Goal: Information Seeking & Learning: Learn about a topic

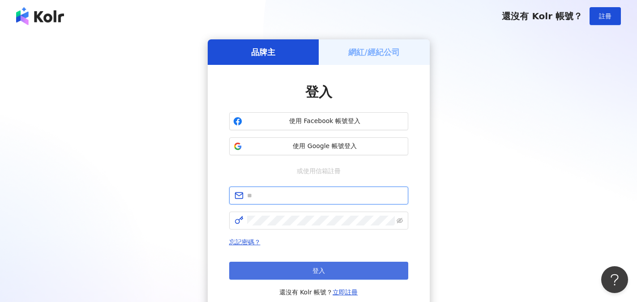
type input "**********"
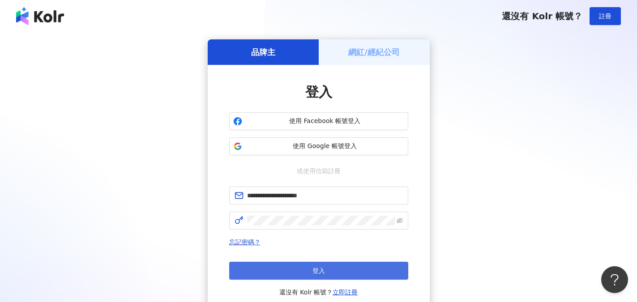
click at [270, 274] on button "登入" at bounding box center [318, 271] width 179 height 18
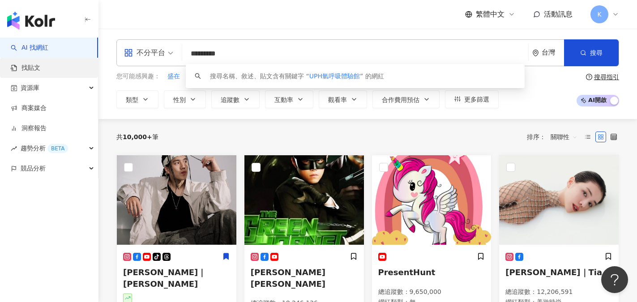
type input "*********"
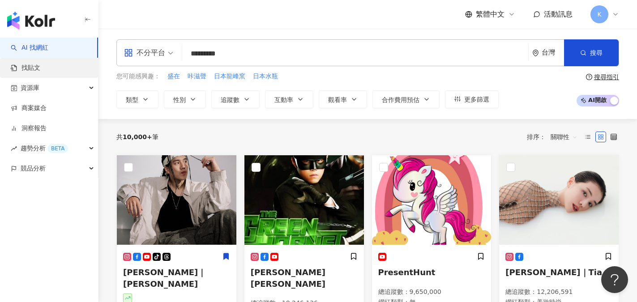
click at [38, 70] on link "找貼文" at bounding box center [26, 68] width 30 height 9
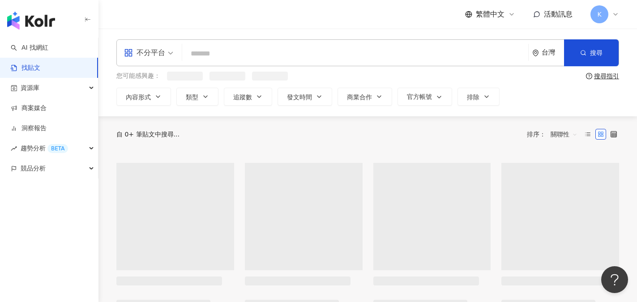
click at [202, 52] on input "search" at bounding box center [355, 53] width 339 height 19
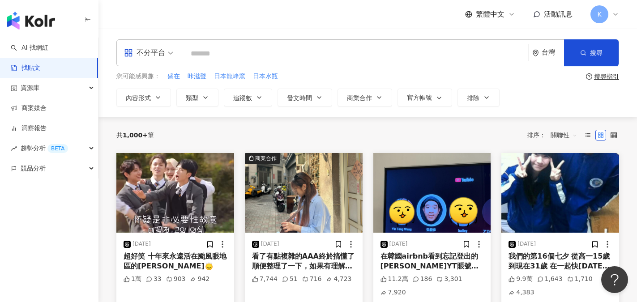
paste input "*********"
click at [586, 58] on button "搜尋" at bounding box center [591, 52] width 55 height 27
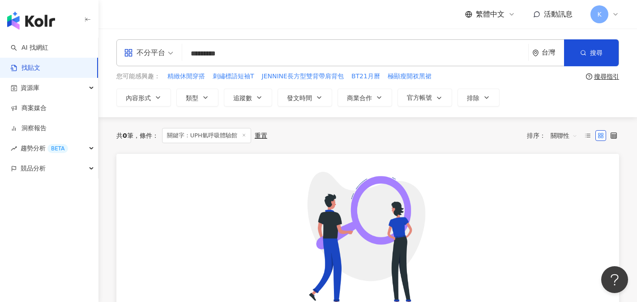
drag, startPoint x: 206, startPoint y: 55, endPoint x: 167, endPoint y: 52, distance: 39.5
click at [167, 52] on div "不分平台 UPH氫呼吸體驗館 ********* 台灣 搜尋" at bounding box center [367, 52] width 503 height 27
drag, startPoint x: 211, startPoint y: 54, endPoint x: 267, endPoint y: 57, distance: 56.1
click at [267, 57] on input "******" at bounding box center [355, 53] width 339 height 19
click at [586, 55] on icon "button" at bounding box center [584, 53] width 6 height 6
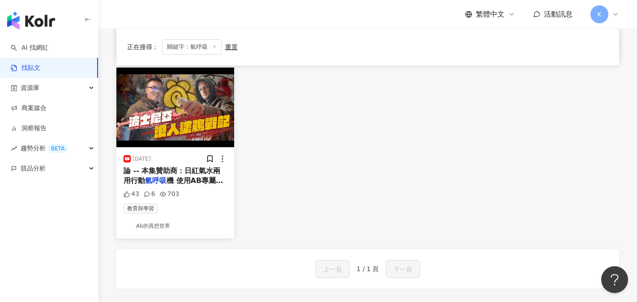
scroll to position [269, 0]
click at [157, 229] on link "Ab的異想世界" at bounding box center [175, 225] width 103 height 11
click at [174, 133] on img "button" at bounding box center [175, 107] width 118 height 80
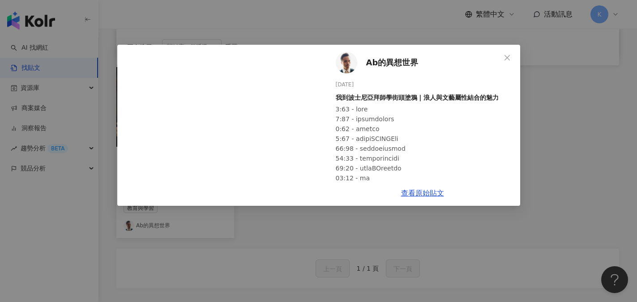
scroll to position [45, 0]
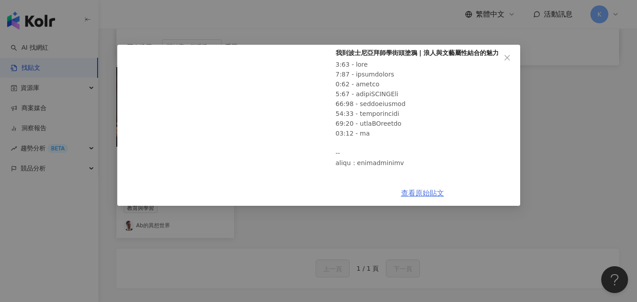
click at [430, 191] on link "查看原始貼文" at bounding box center [422, 193] width 43 height 9
click at [506, 56] on icon "close" at bounding box center [507, 57] width 7 height 7
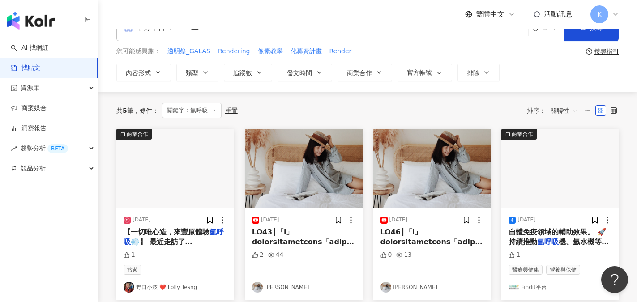
scroll to position [90, 0]
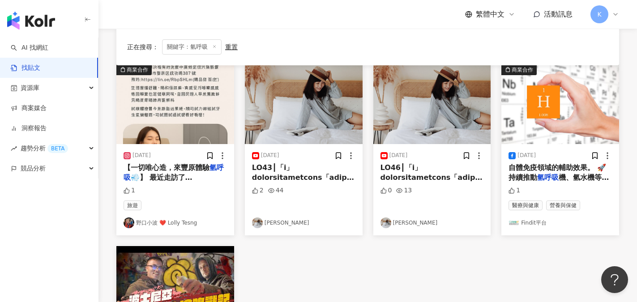
click at [302, 173] on span at bounding box center [320, 273] width 136 height 219
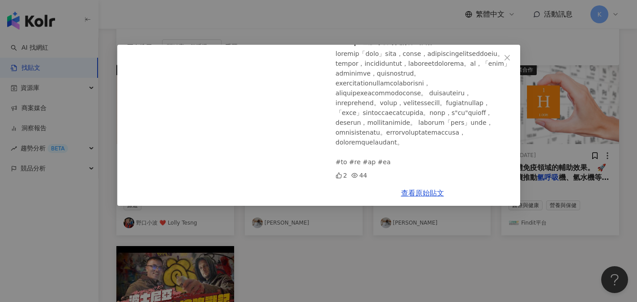
scroll to position [95, 0]
click at [419, 194] on link "查看原始貼文" at bounding box center [422, 193] width 43 height 9
click at [510, 58] on icon "close" at bounding box center [507, 57] width 7 height 7
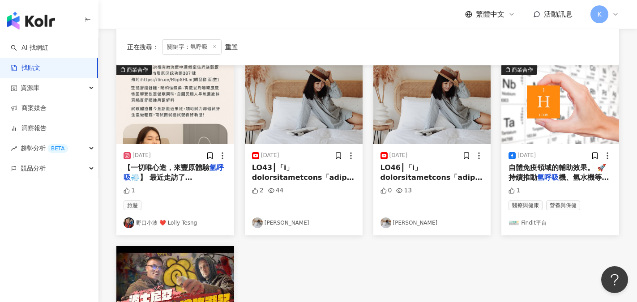
click at [508, 255] on div "商業合作 2025/7/28 【一切唯心造，來豐原體驗 氫呼吸 💨】 最近走訪了台中豐原的一間讓人感到耳目一新的「日紅生活水素館」，第一次體驗傳說中的「 氫呼…" at bounding box center [368, 241] width 514 height 353
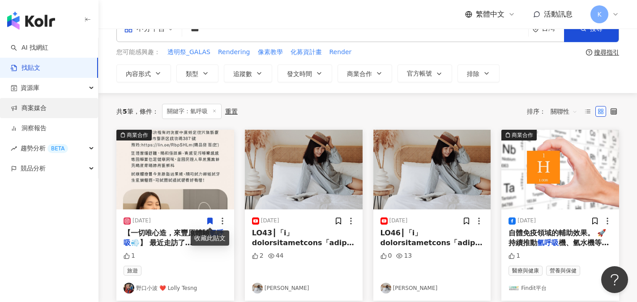
scroll to position [0, 0]
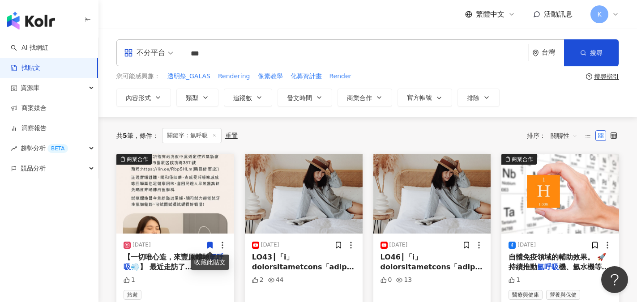
click at [210, 54] on input "***" at bounding box center [355, 53] width 339 height 19
drag, startPoint x: 200, startPoint y: 53, endPoint x: 246, endPoint y: 53, distance: 46.1
click at [246, 53] on input "***" at bounding box center [355, 53] width 339 height 19
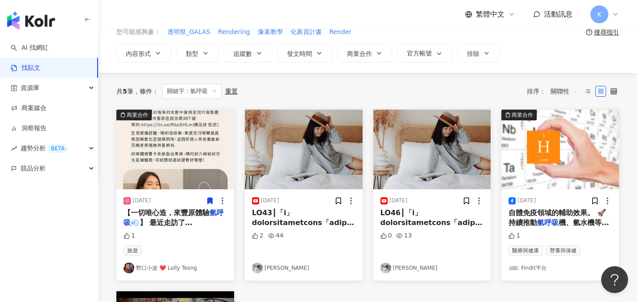
scroll to position [45, 0]
click at [174, 220] on span "💨】 最近走訪了台中豐原的一間讓人感到耳目一新的「日紅生活水素館」，第一次體驗傳說中的「" at bounding box center [174, 242] width 100 height 49
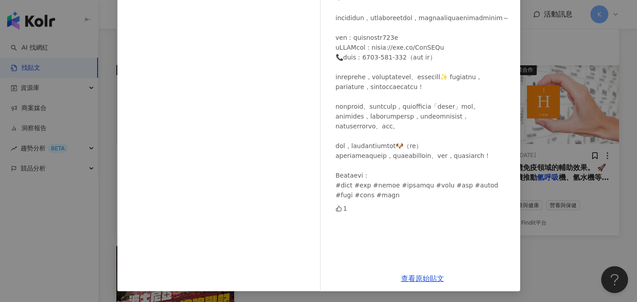
scroll to position [134, 0]
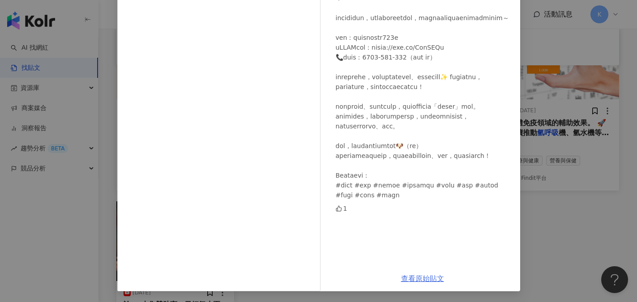
click at [430, 279] on link "查看原始貼文" at bounding box center [422, 279] width 43 height 9
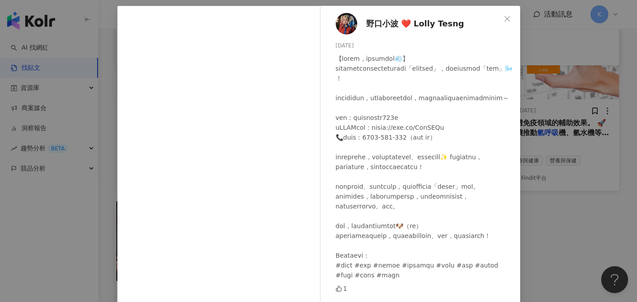
scroll to position [0, 0]
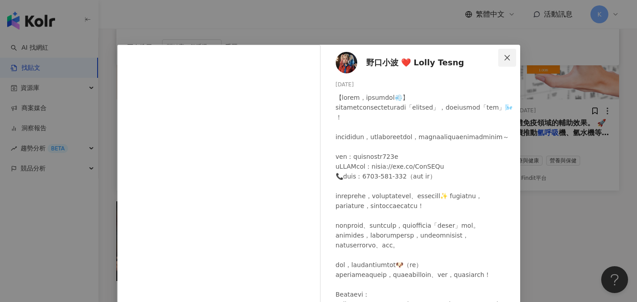
click at [504, 56] on icon "close" at bounding box center [507, 57] width 7 height 7
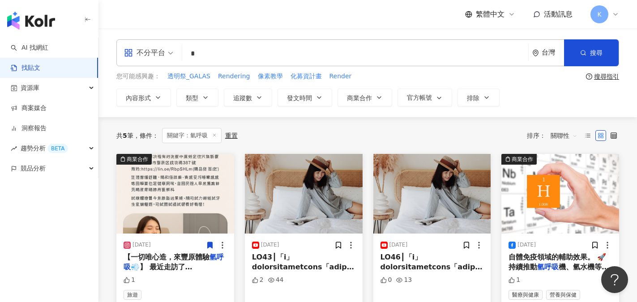
click at [202, 49] on input "*" at bounding box center [355, 53] width 339 height 19
type input "**"
click at [595, 65] on button "搜尋" at bounding box center [591, 52] width 55 height 27
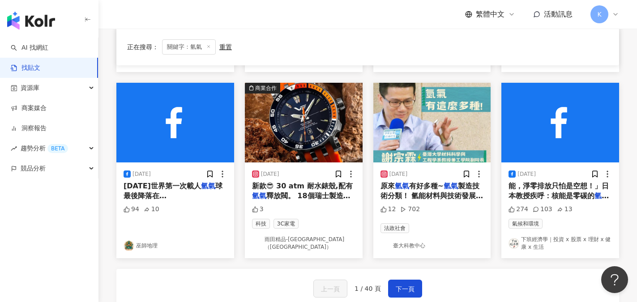
scroll to position [493, 0]
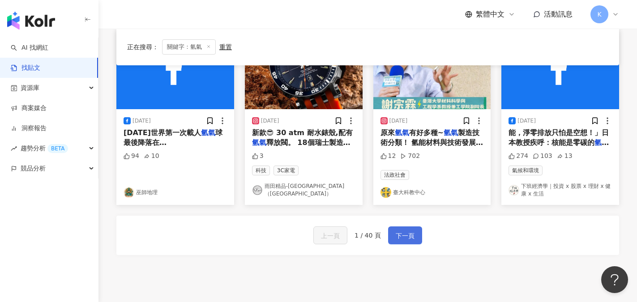
click at [413, 237] on button "下一頁" at bounding box center [405, 236] width 34 height 18
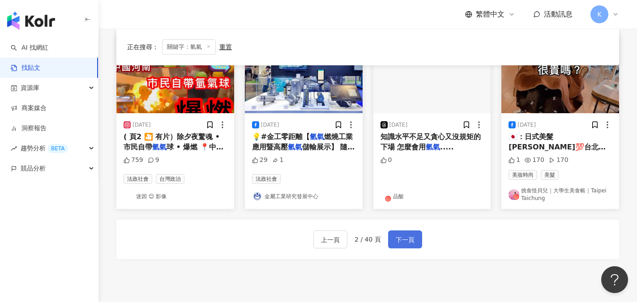
scroll to position [488, 0]
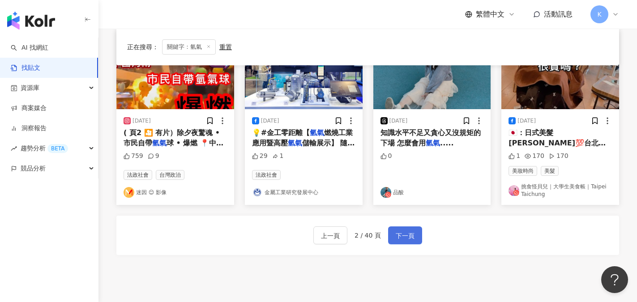
click at [396, 238] on span "下一頁" at bounding box center [405, 236] width 19 height 11
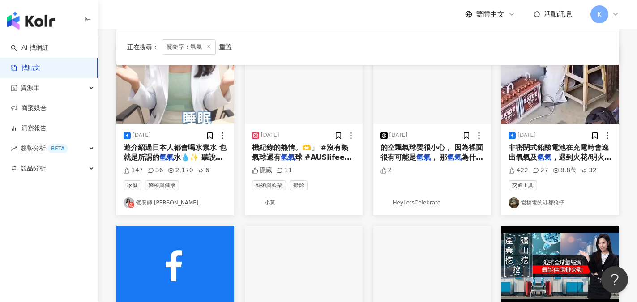
scroll to position [40, 0]
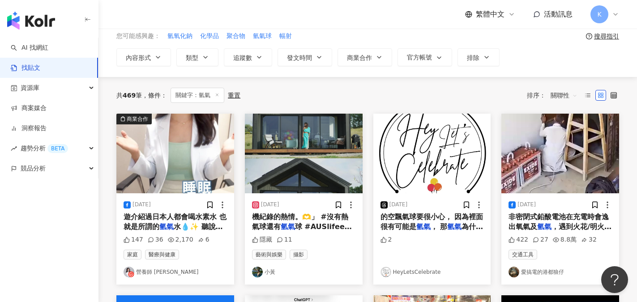
click at [157, 274] on link "營養師 [PERSON_NAME]" at bounding box center [175, 272] width 103 height 11
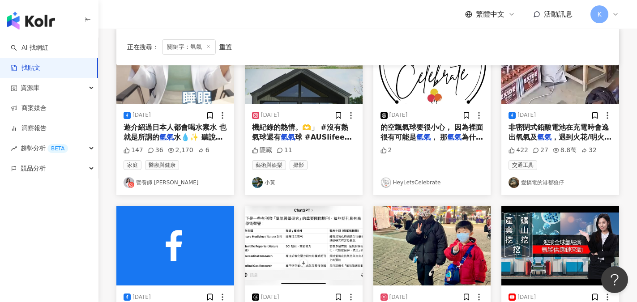
scroll to position [130, 0]
click at [172, 97] on img "button" at bounding box center [175, 64] width 118 height 80
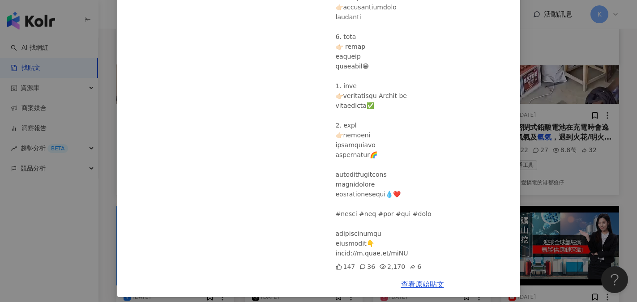
scroll to position [185, 0]
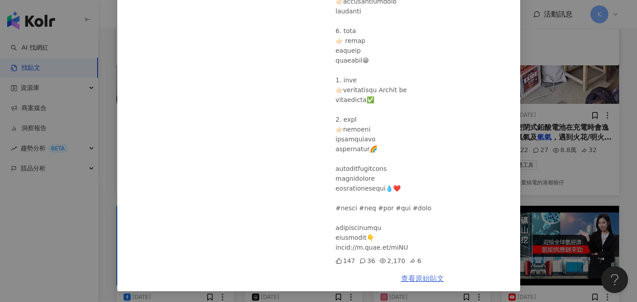
click at [416, 278] on link "查看原始貼文" at bounding box center [422, 279] width 43 height 9
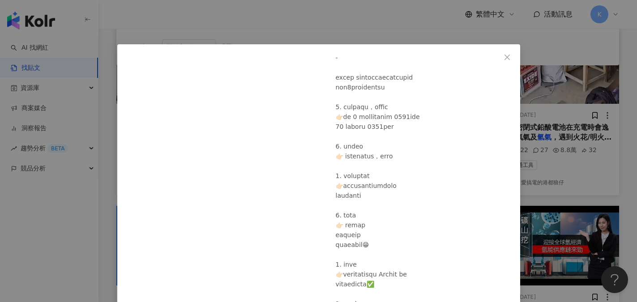
scroll to position [0, 0]
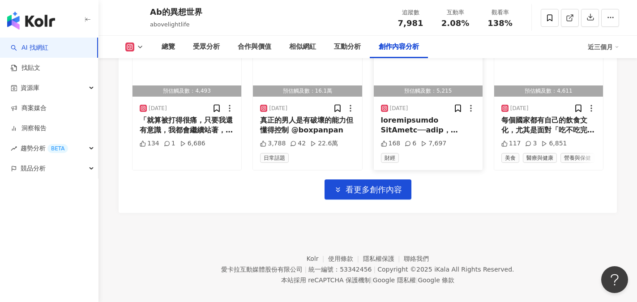
scroll to position [3189, 0]
